Goal: Information Seeking & Learning: Check status

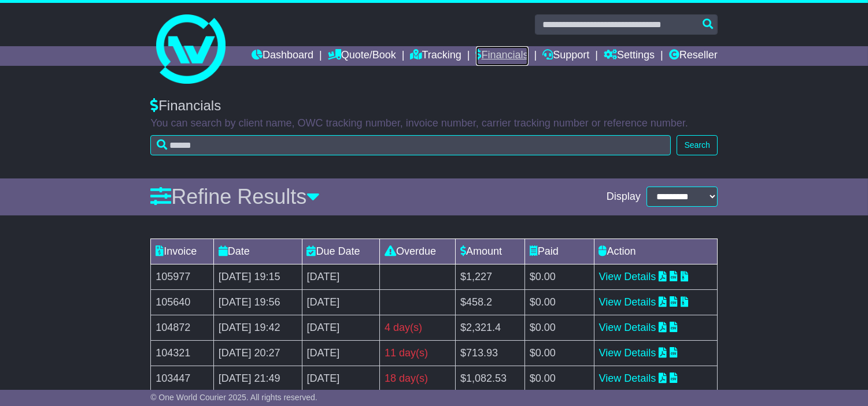
click at [528, 53] on link "Financials" at bounding box center [502, 56] width 53 height 20
drag, startPoint x: 176, startPoint y: 325, endPoint x: 152, endPoint y: 325, distance: 23.7
click at [152, 315] on td "105640" at bounding box center [182, 302] width 63 height 25
copy td "105640"
drag, startPoint x: 195, startPoint y: 345, endPoint x: 152, endPoint y: 353, distance: 43.4
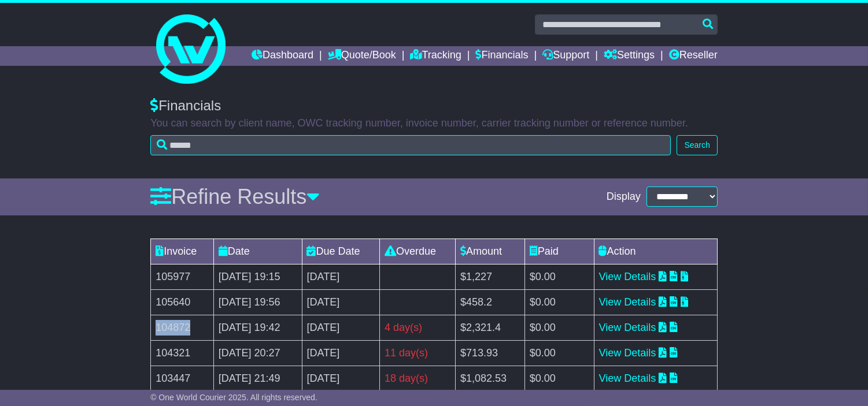
click at [152, 341] on td "104872" at bounding box center [182, 327] width 63 height 25
copy td "104872"
drag, startPoint x: 191, startPoint y: 374, endPoint x: 157, endPoint y: 376, distance: 34.2
click at [157, 366] on td "104321" at bounding box center [182, 353] width 63 height 25
copy td "104321"
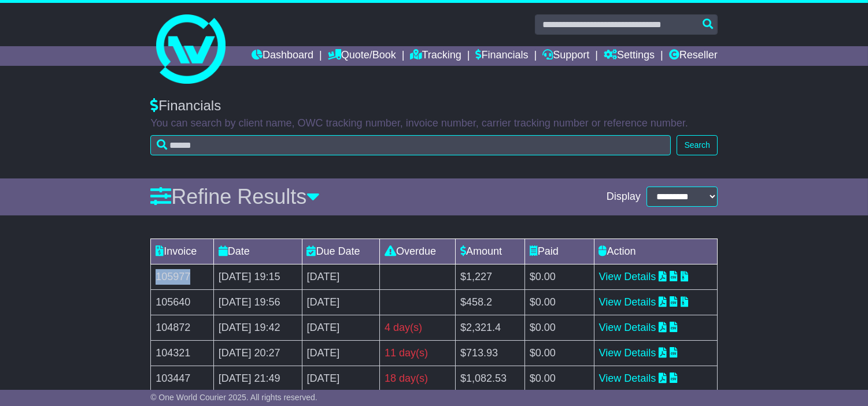
drag, startPoint x: 193, startPoint y: 304, endPoint x: 157, endPoint y: 298, distance: 36.4
click at [157, 290] on td "105977" at bounding box center [182, 276] width 63 height 25
copy td "105977"
click at [648, 283] on link "View Details" at bounding box center [627, 277] width 57 height 12
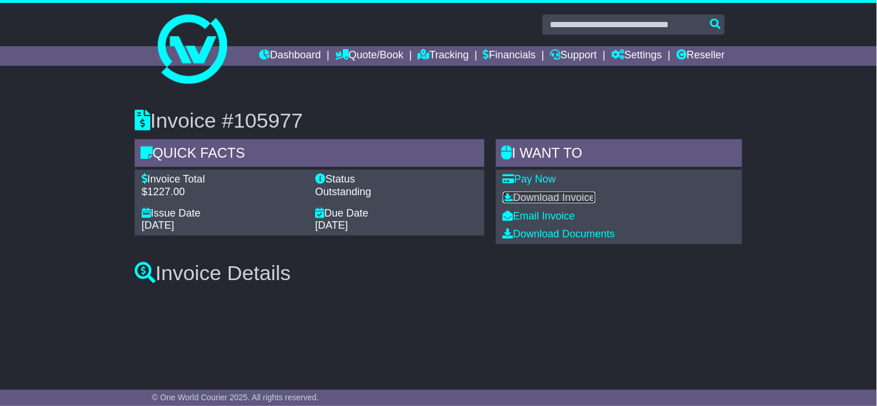
click at [560, 195] on link "Download Invoice" at bounding box center [549, 198] width 92 height 12
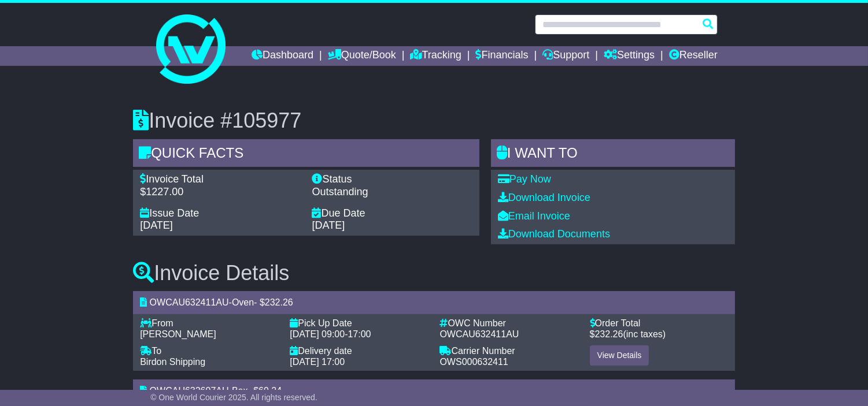
click at [576, 21] on input "text" at bounding box center [626, 24] width 183 height 20
paste input "**********"
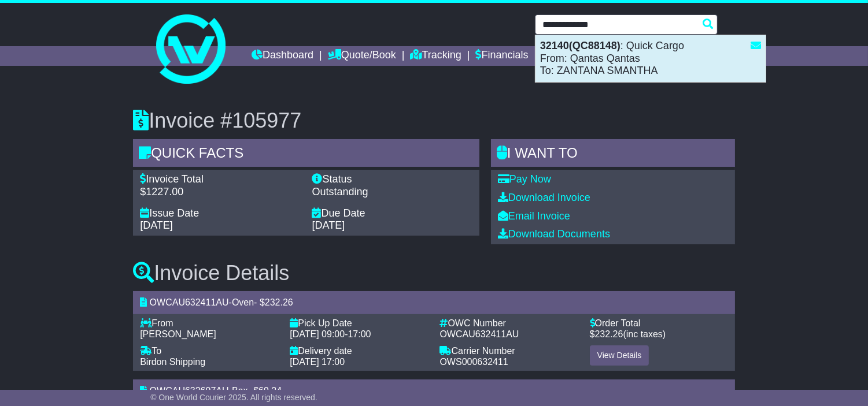
click at [605, 61] on div "32140(QC88148) : Quick Cargo From: Qantas Qantas To: ZANTANA SMANTHA" at bounding box center [650, 58] width 230 height 47
type input "*****"
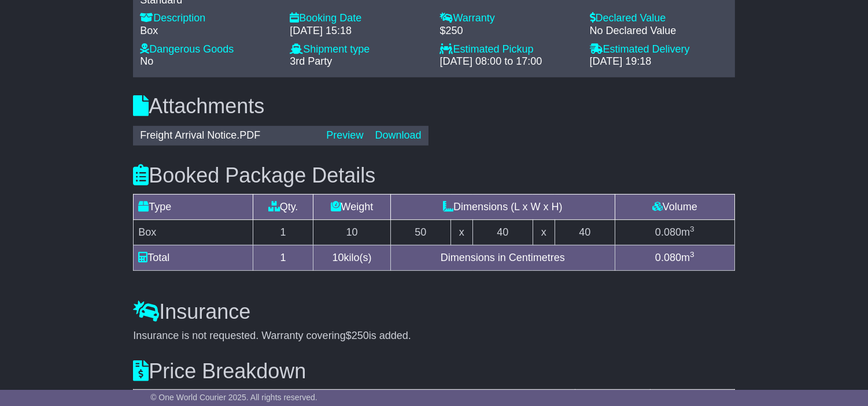
scroll to position [935, 0]
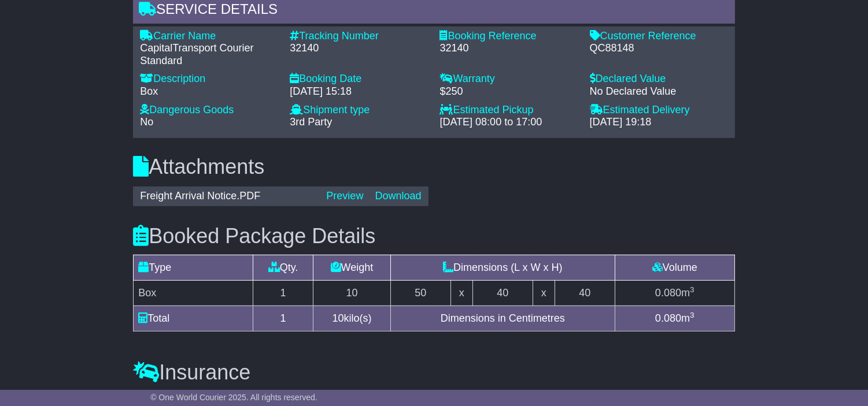
click at [183, 66] on div "CapitalTransport Courier Standard" at bounding box center [209, 54] width 138 height 25
copy div "CapitalTransport Courier Standard"
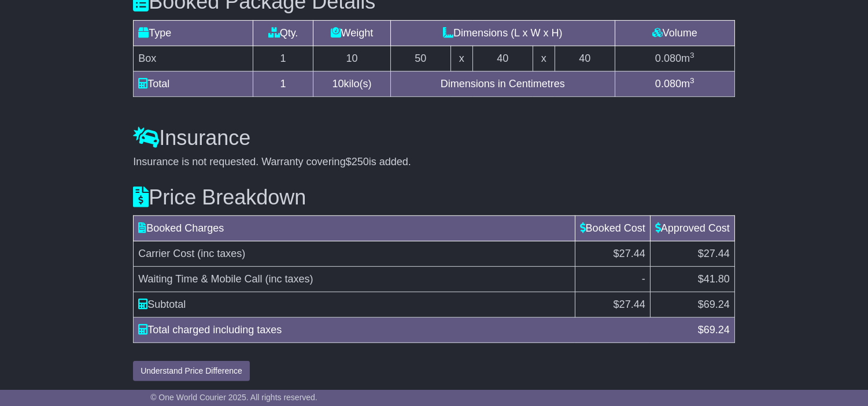
scroll to position [1192, 0]
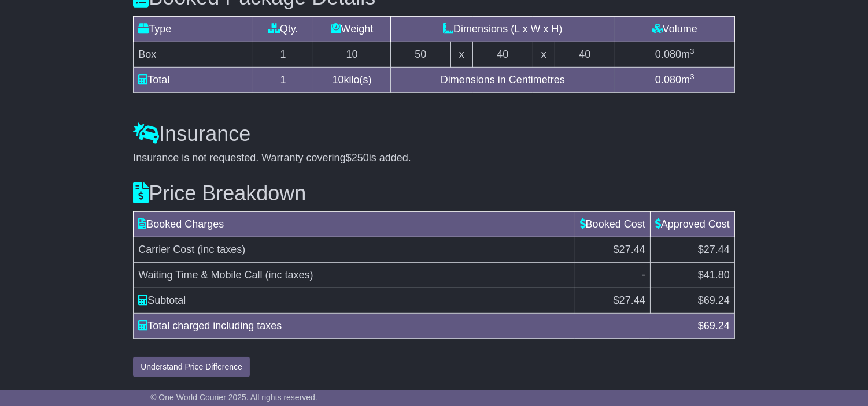
click at [199, 274] on span "Waiting Time & Mobile Call" at bounding box center [200, 275] width 124 height 12
copy tr "Waiting Time & Mobile Call (inc taxes)"
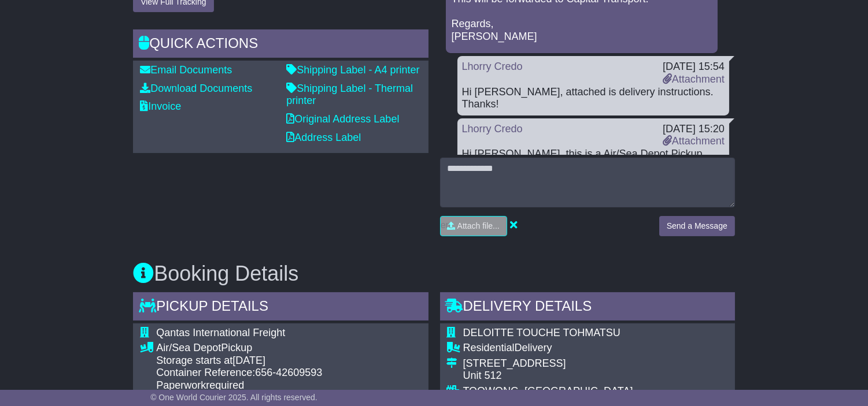
scroll to position [228, 0]
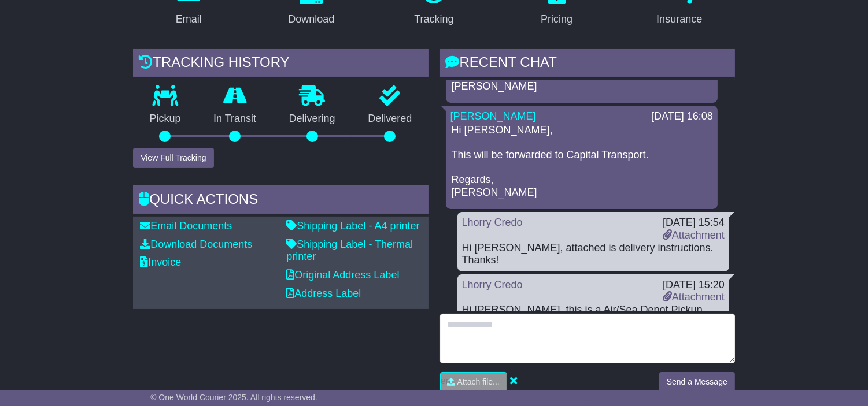
click at [550, 351] on textarea at bounding box center [587, 339] width 295 height 50
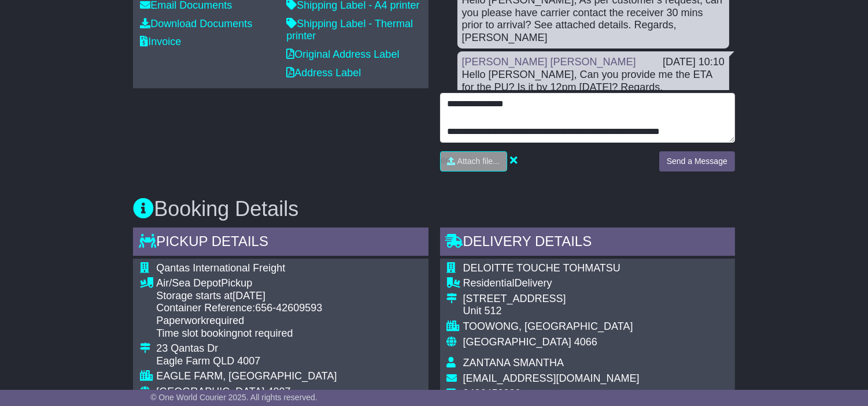
scroll to position [8, 0]
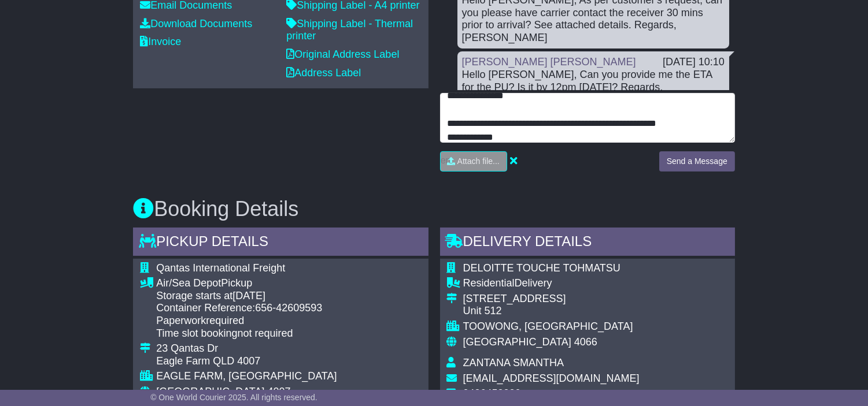
click at [602, 139] on textarea "**********" at bounding box center [587, 118] width 295 height 50
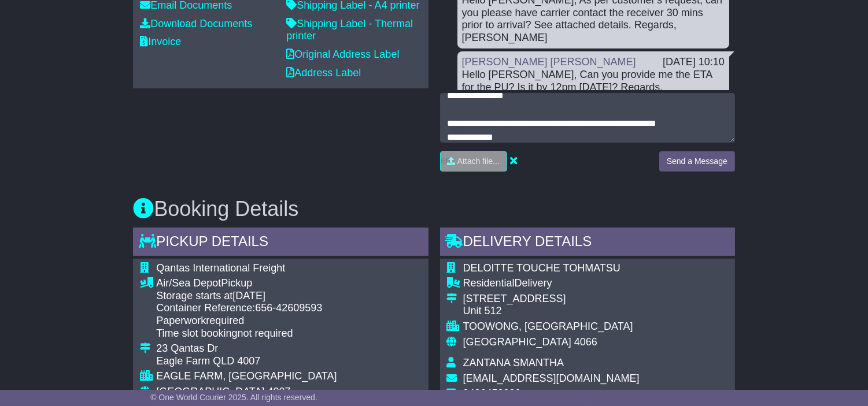
drag, startPoint x: 775, startPoint y: 147, endPoint x: 613, endPoint y: 114, distance: 165.2
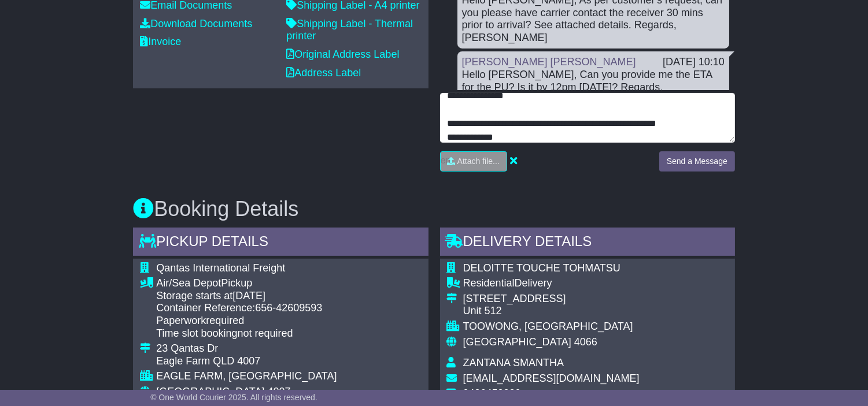
click at [564, 143] on textarea "**********" at bounding box center [587, 118] width 295 height 50
drag, startPoint x: 496, startPoint y: 143, endPoint x: 720, endPoint y: 138, distance: 223.8
click at [720, 138] on textarea "**********" at bounding box center [587, 118] width 295 height 50
paste textarea "**********"
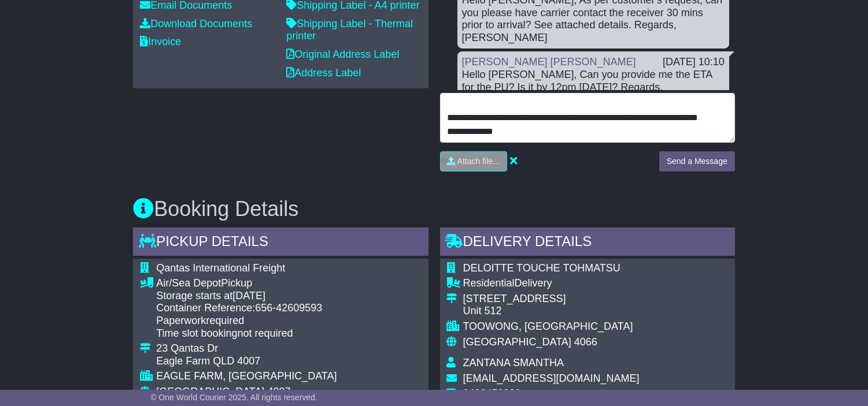
scroll to position [0, 0]
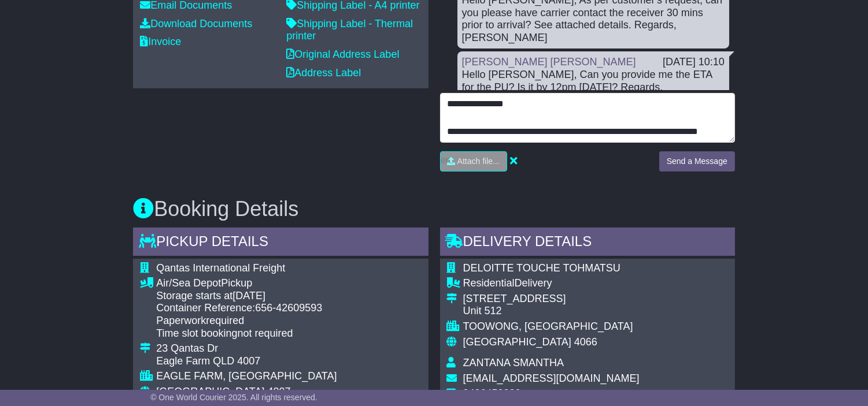
drag, startPoint x: 494, startPoint y: 121, endPoint x: 369, endPoint y: 118, distance: 124.9
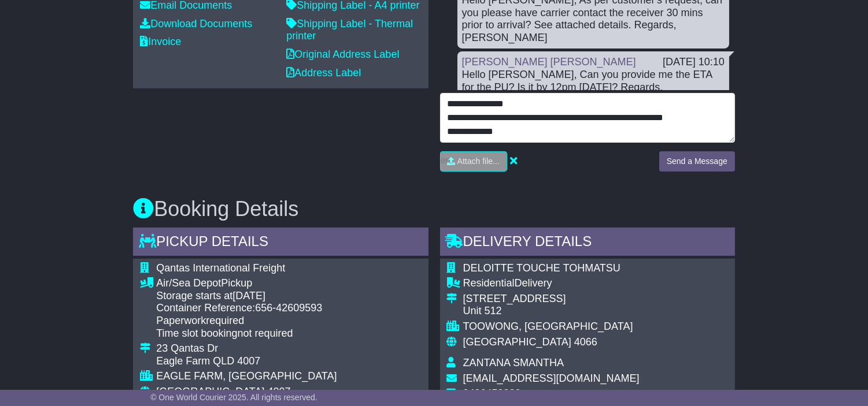
type textarea "**********"
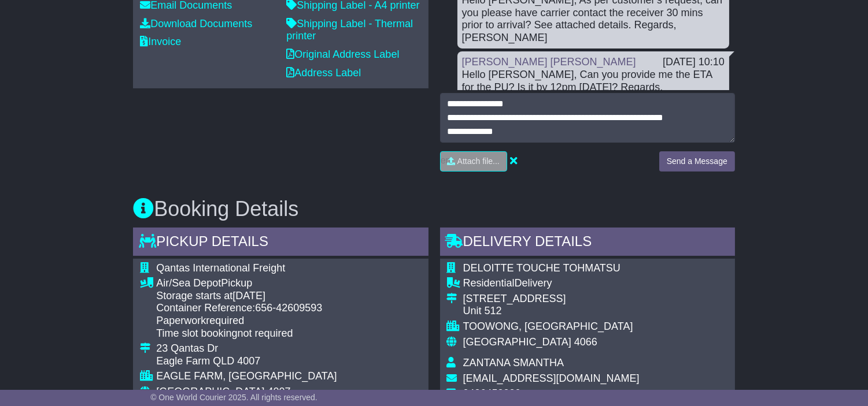
drag, startPoint x: 686, startPoint y: 162, endPoint x: 688, endPoint y: 175, distance: 12.4
click at [686, 165] on div "**********" at bounding box center [587, 136] width 295 height 87
click at [688, 172] on button "Send a Message" at bounding box center [697, 161] width 76 height 20
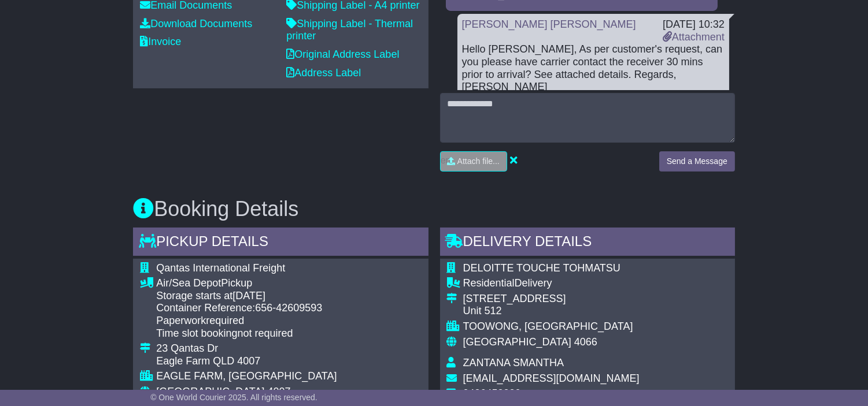
scroll to position [700, 0]
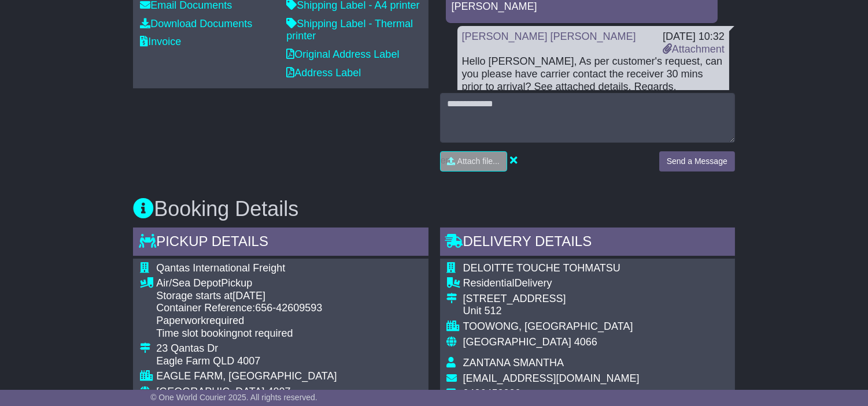
click at [461, 221] on h3 "Booking Details" at bounding box center [434, 209] width 602 height 23
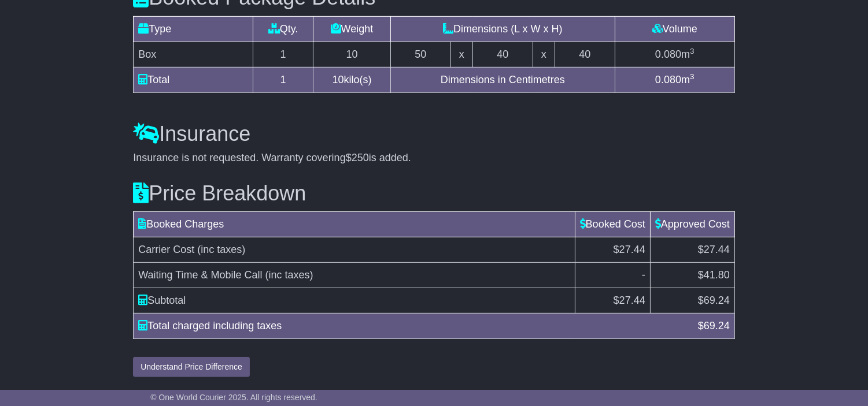
scroll to position [1192, 0]
click at [273, 281] on td "Waiting Time & Mobile Call (inc taxes)" at bounding box center [355, 275] width 442 height 25
click at [273, 280] on td "Waiting Time & Mobile Call (inc taxes)" at bounding box center [355, 275] width 442 height 25
click at [273, 280] on span "(inc taxes)" at bounding box center [289, 275] width 48 height 12
copy tr "Waiting Time & Mobile Call (inc taxes)"
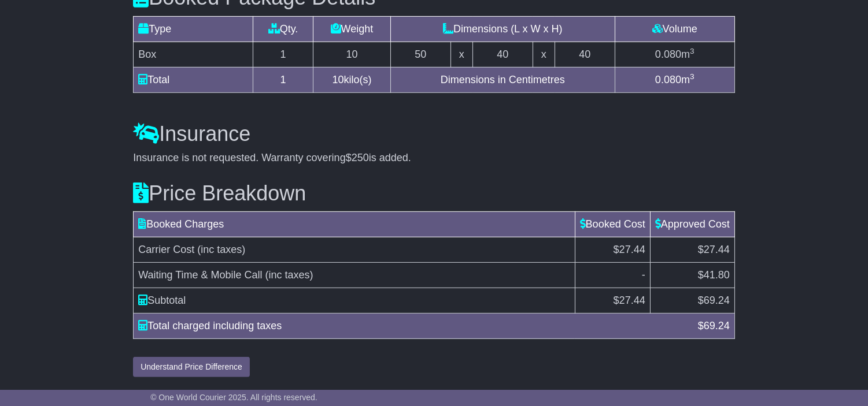
drag, startPoint x: 474, startPoint y: 306, endPoint x: 559, endPoint y: 333, distance: 89.0
click at [475, 307] on td "Subtotal" at bounding box center [355, 300] width 442 height 25
copy td "$ 69.24"
drag, startPoint x: 697, startPoint y: 307, endPoint x: 732, endPoint y: 302, distance: 35.6
click at [732, 302] on td "$ 69.24" at bounding box center [692, 300] width 84 height 25
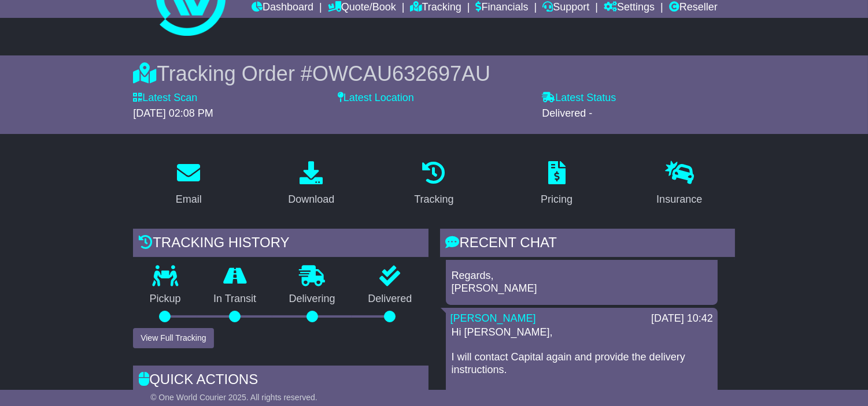
scroll to position [0, 0]
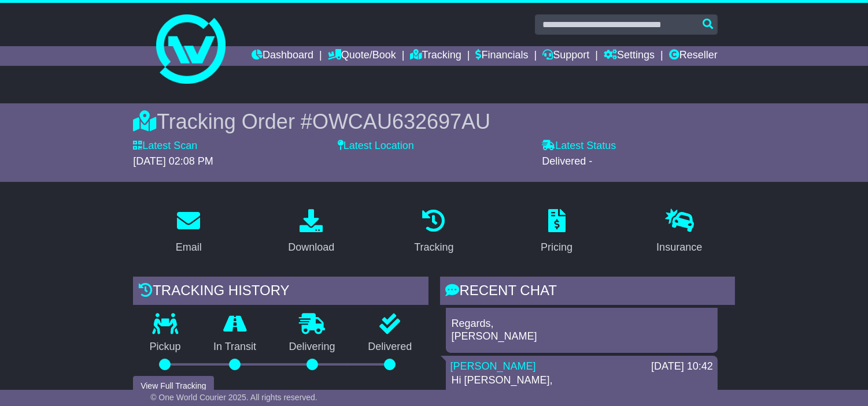
click at [361, 134] on span "OWCAU632697AU" at bounding box center [401, 122] width 178 height 24
copy span "OWCAU632697AU"
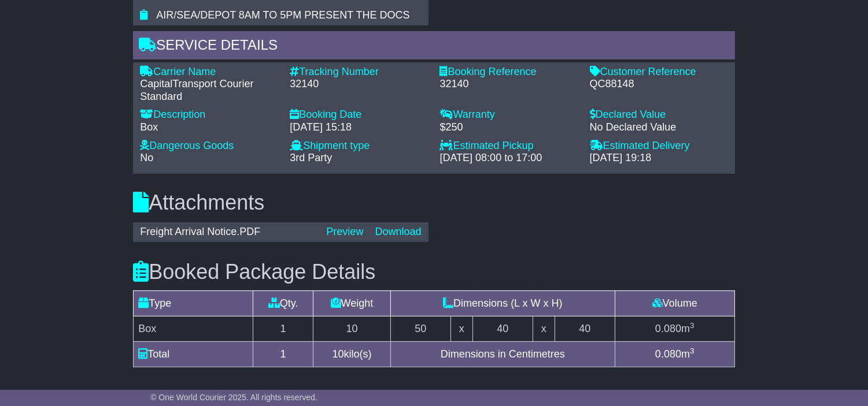
click at [447, 316] on td "Dimensions (L x W x H)" at bounding box center [503, 303] width 224 height 25
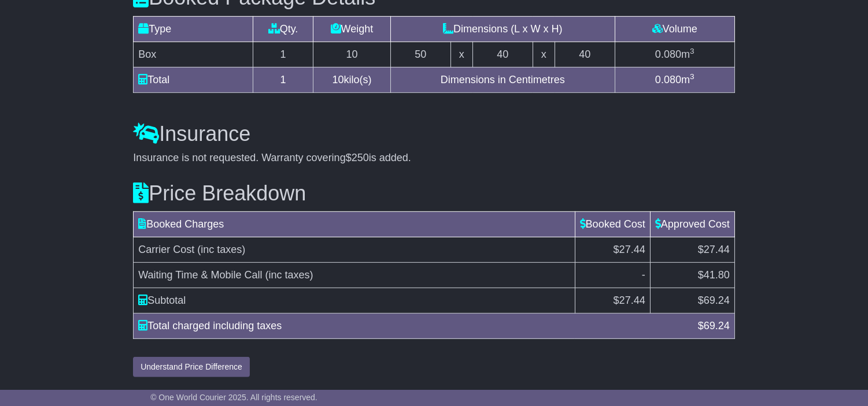
scroll to position [1192, 0]
click at [508, 268] on td "Waiting Time & Mobile Call (inc taxes)" at bounding box center [355, 275] width 442 height 25
drag, startPoint x: 694, startPoint y: 276, endPoint x: 728, endPoint y: 276, distance: 34.1
click at [728, 276] on td "$41.80" at bounding box center [692, 275] width 84 height 25
copy span "$41.80"
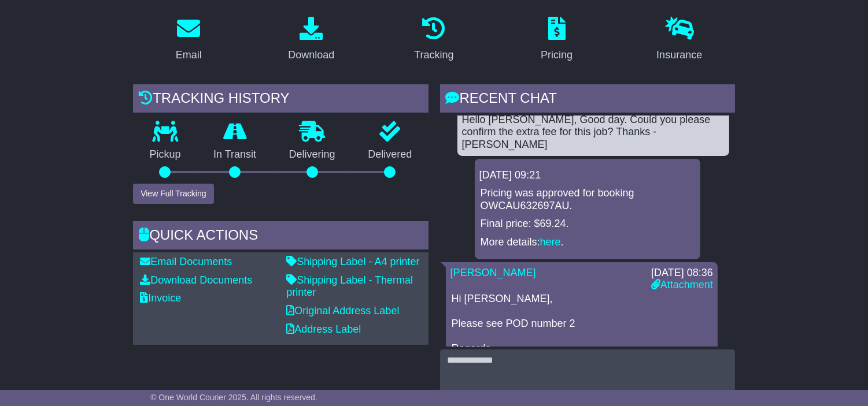
scroll to position [0, 0]
